Goal: Ask a question

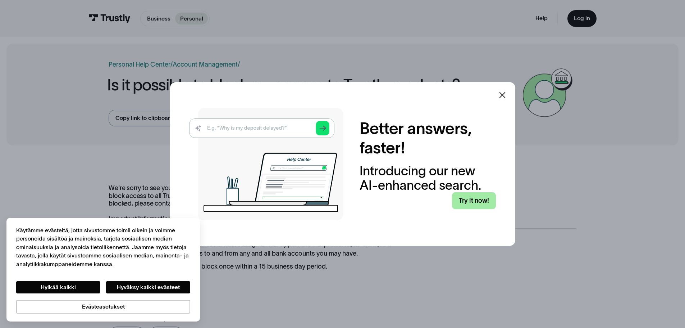
click at [465, 199] on link "Try it now!" at bounding box center [474, 200] width 44 height 17
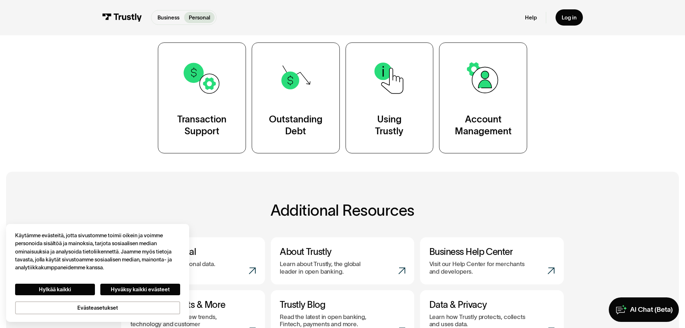
scroll to position [108, 0]
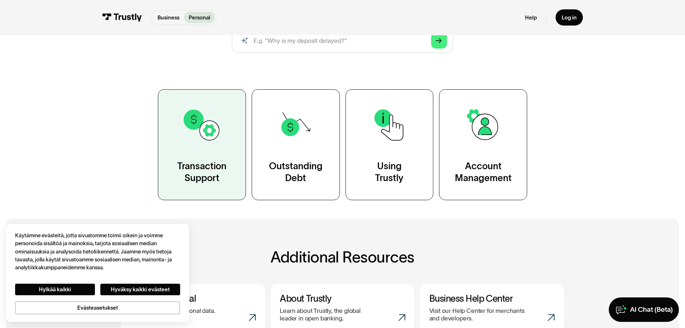
click at [203, 170] on div "Transaction Support" at bounding box center [201, 172] width 49 height 24
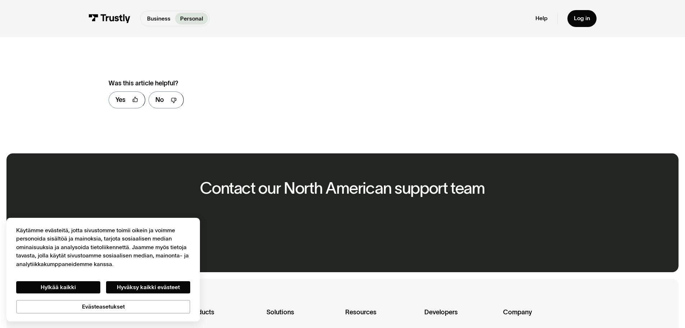
scroll to position [288, 0]
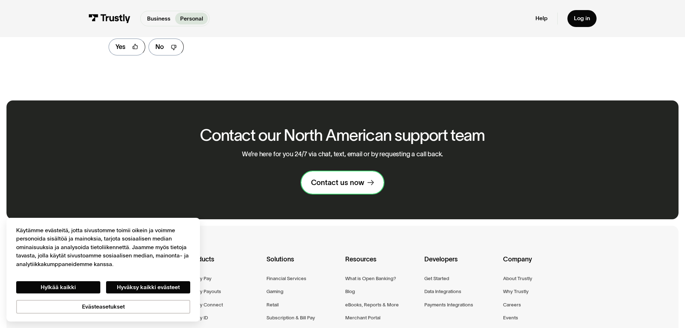
click at [352, 187] on div "Contact us now" at bounding box center [337, 182] width 53 height 9
